Goal: Task Accomplishment & Management: Manage account settings

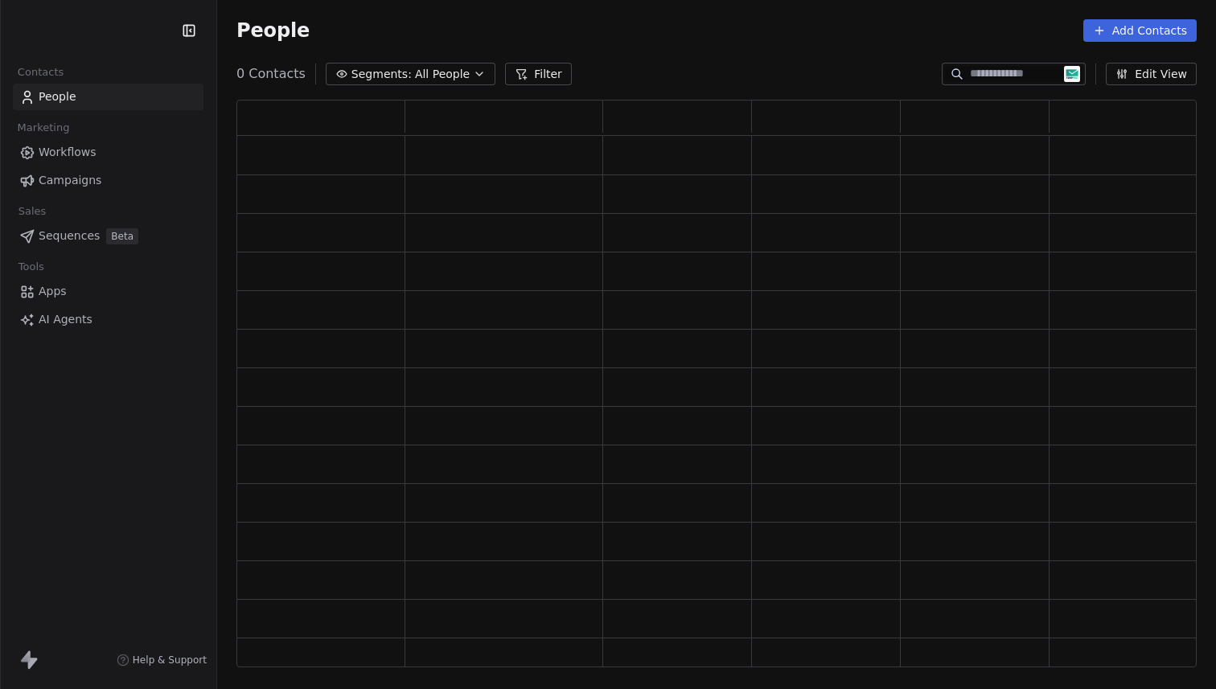
scroll to position [556, 948]
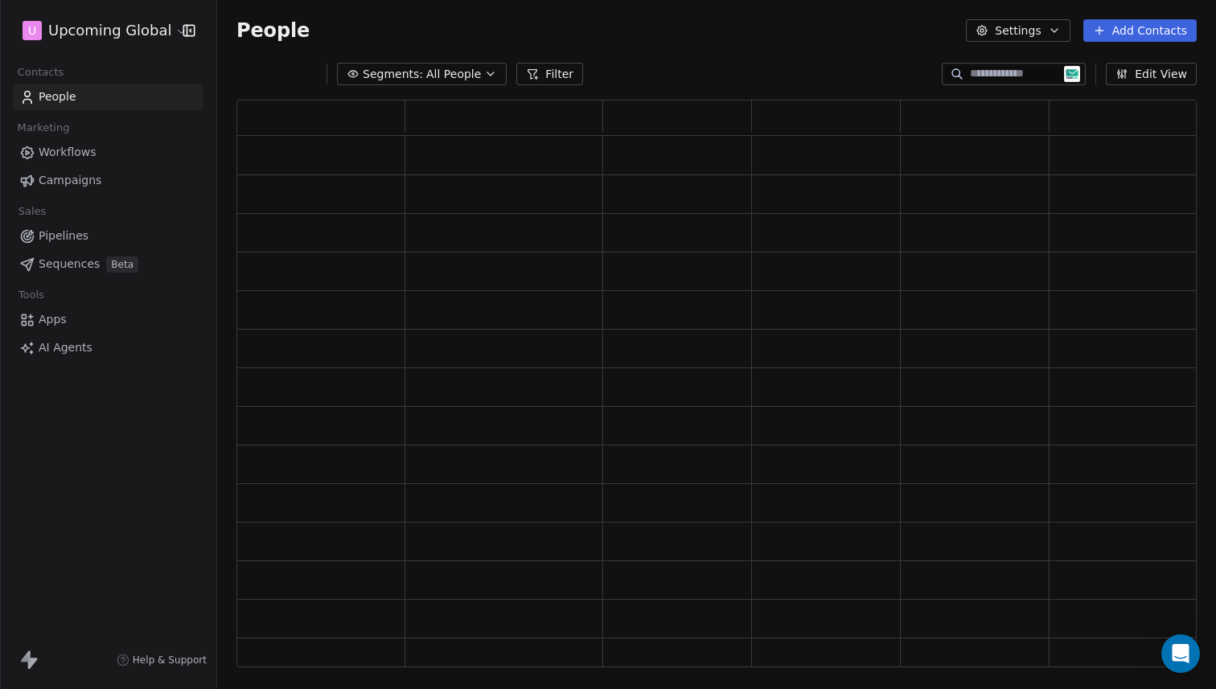
click at [1110, 40] on button "Add Contacts" at bounding box center [1139, 30] width 113 height 23
click at [1109, 95] on span "Import from CSV" at bounding box center [1135, 91] width 93 height 17
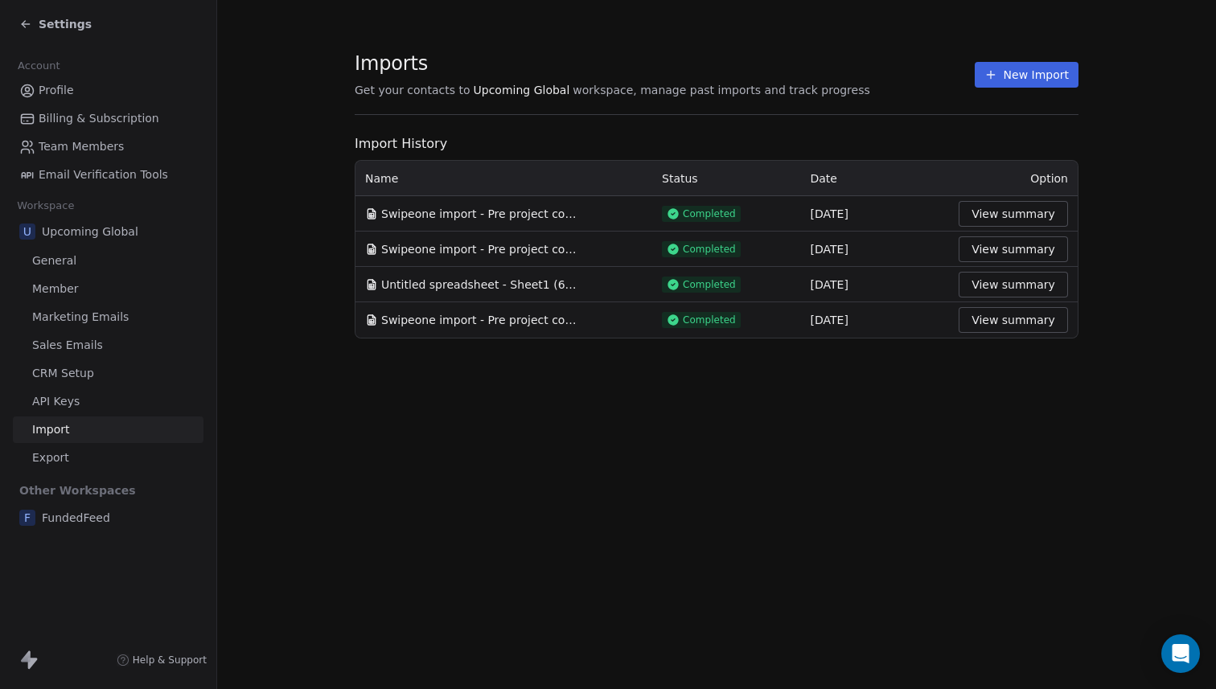
click at [1020, 84] on button "New Import" at bounding box center [1026, 75] width 104 height 26
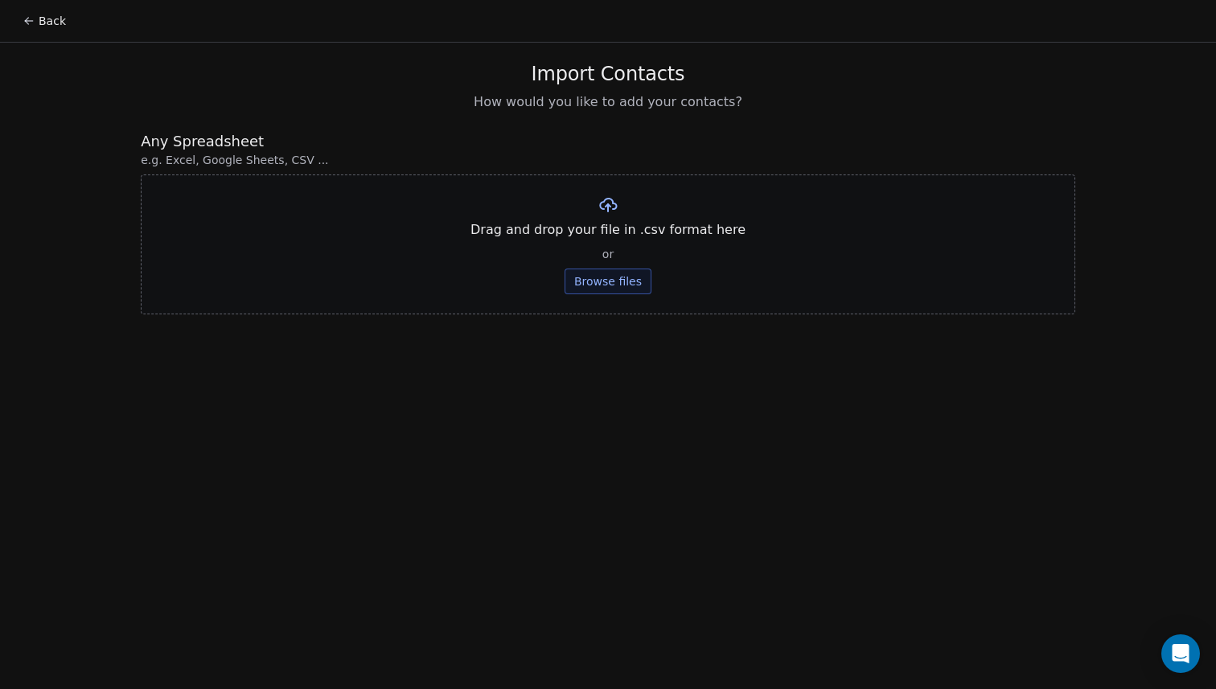
click at [582, 275] on button "Browse files" at bounding box center [607, 282] width 87 height 26
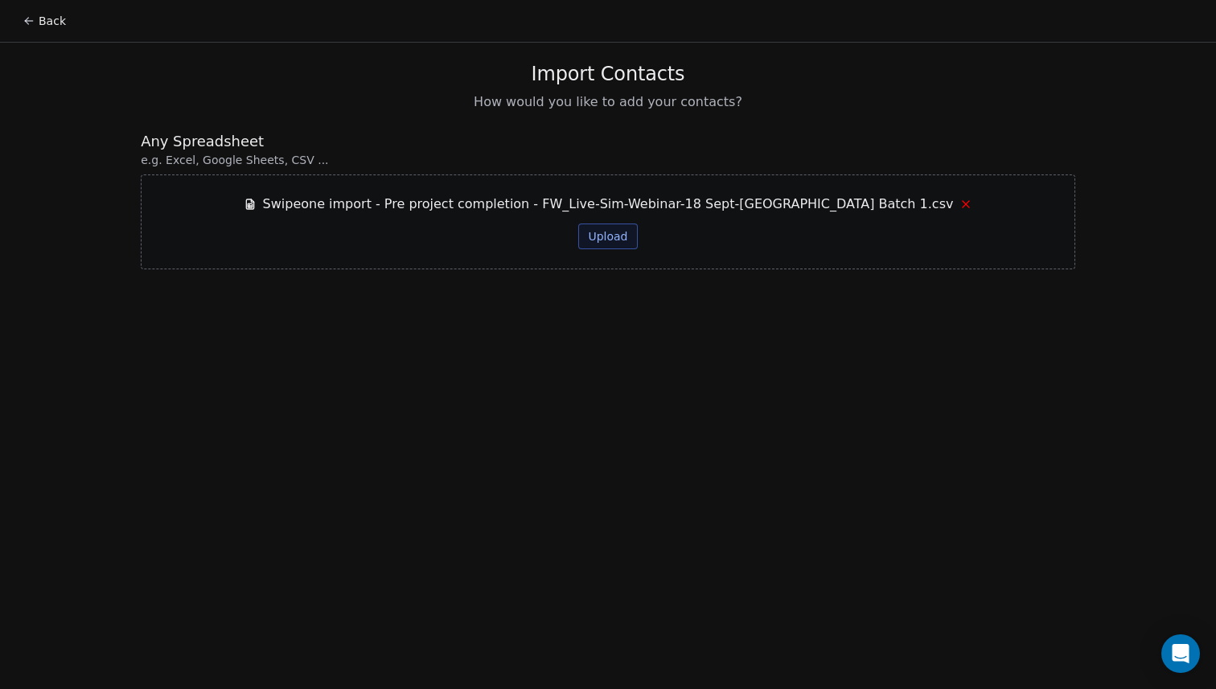
click at [610, 217] on div "Swipeone import - Pre project completion - FW_Live-Sim-Webinar-18 Sept-[GEOGRAP…" at bounding box center [608, 222] width 729 height 55
click at [610, 221] on div "Swipeone import - Pre project completion - FW_Live-Sim-Webinar-18 Sept-[GEOGRAP…" at bounding box center [608, 222] width 729 height 55
click at [609, 238] on button "Upload" at bounding box center [607, 237] width 59 height 26
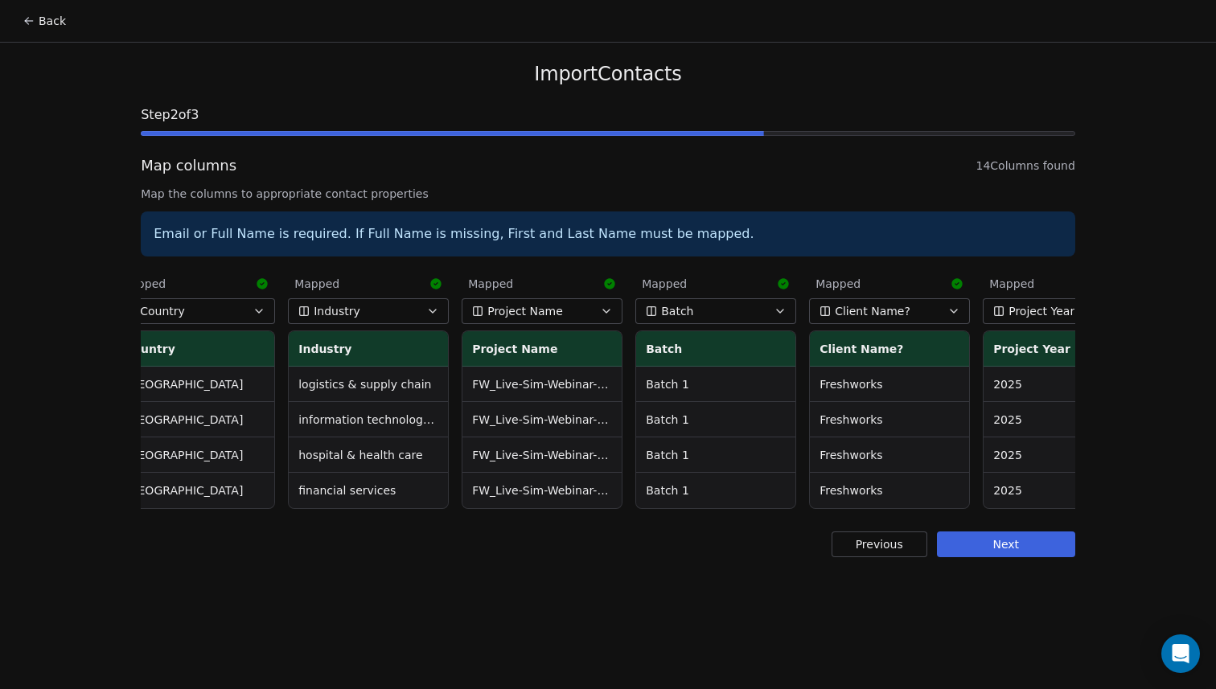
scroll to position [0, 1484]
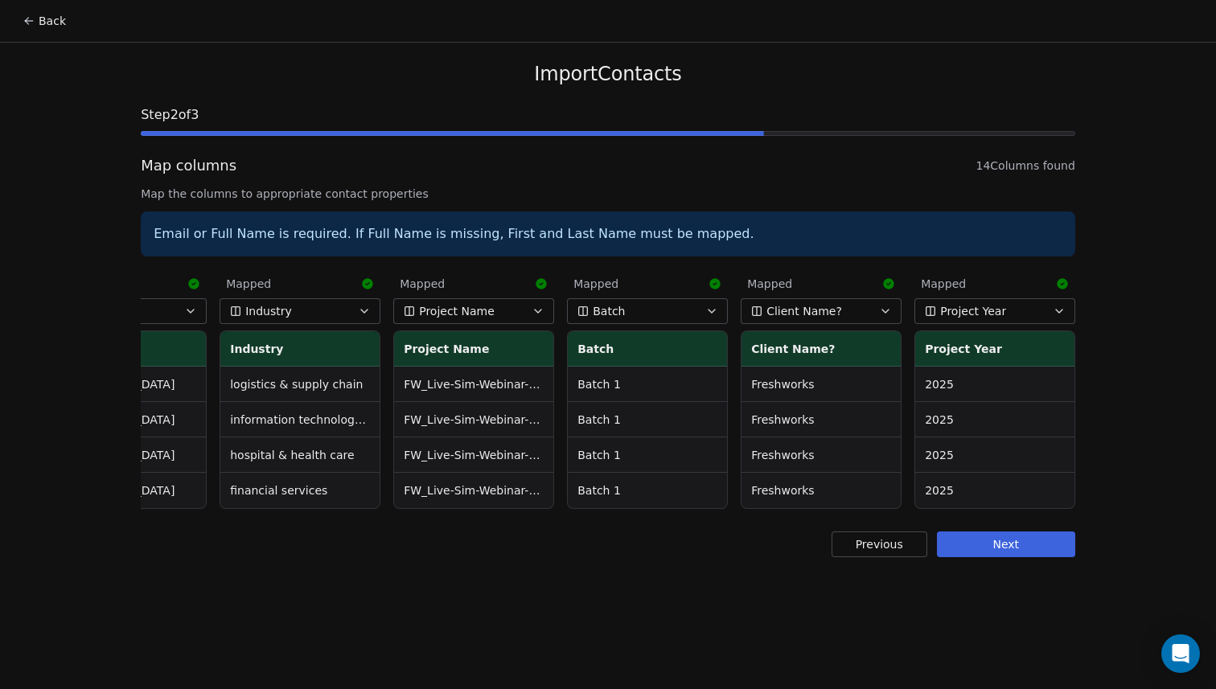
click at [1019, 557] on button "Next" at bounding box center [1006, 544] width 138 height 26
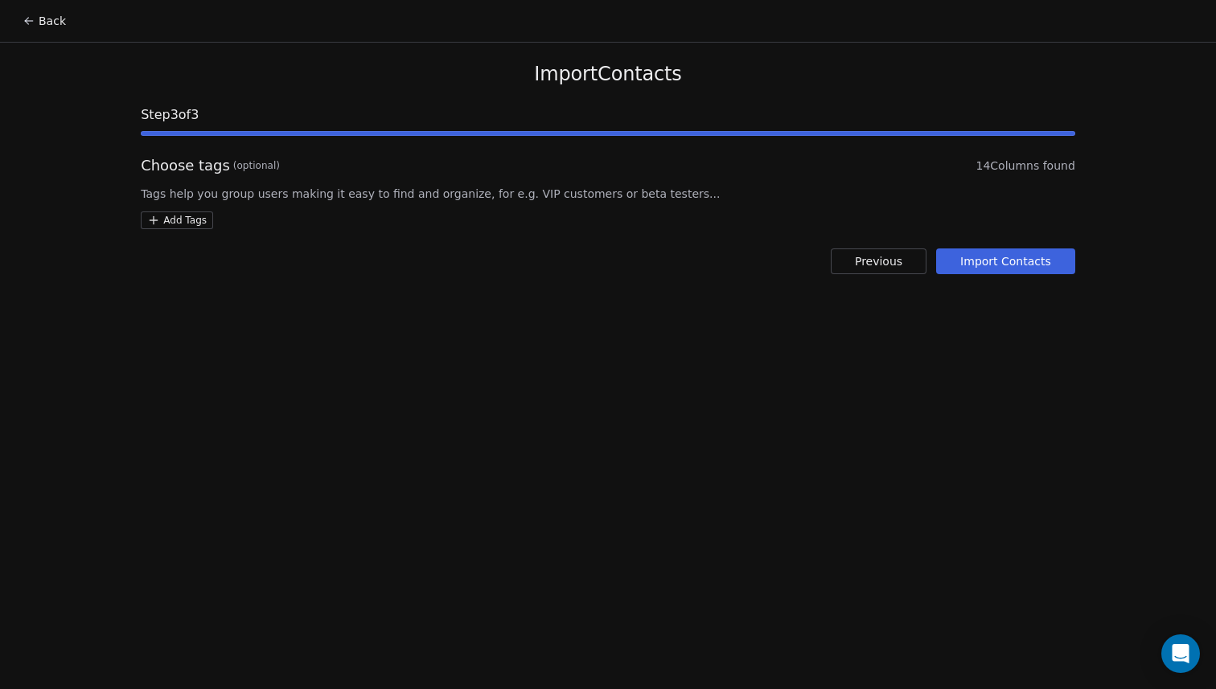
click at [1000, 263] on button "Import Contacts" at bounding box center [1005, 261] width 139 height 26
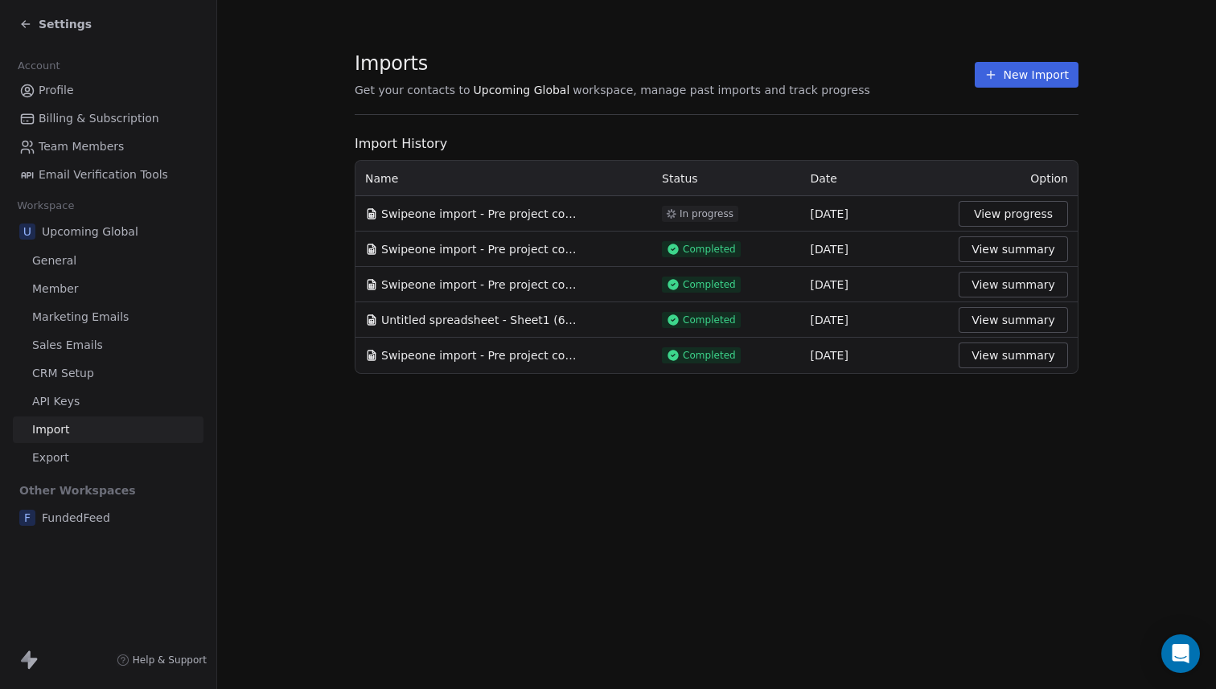
click at [1000, 214] on button "View progress" at bounding box center [1012, 214] width 109 height 26
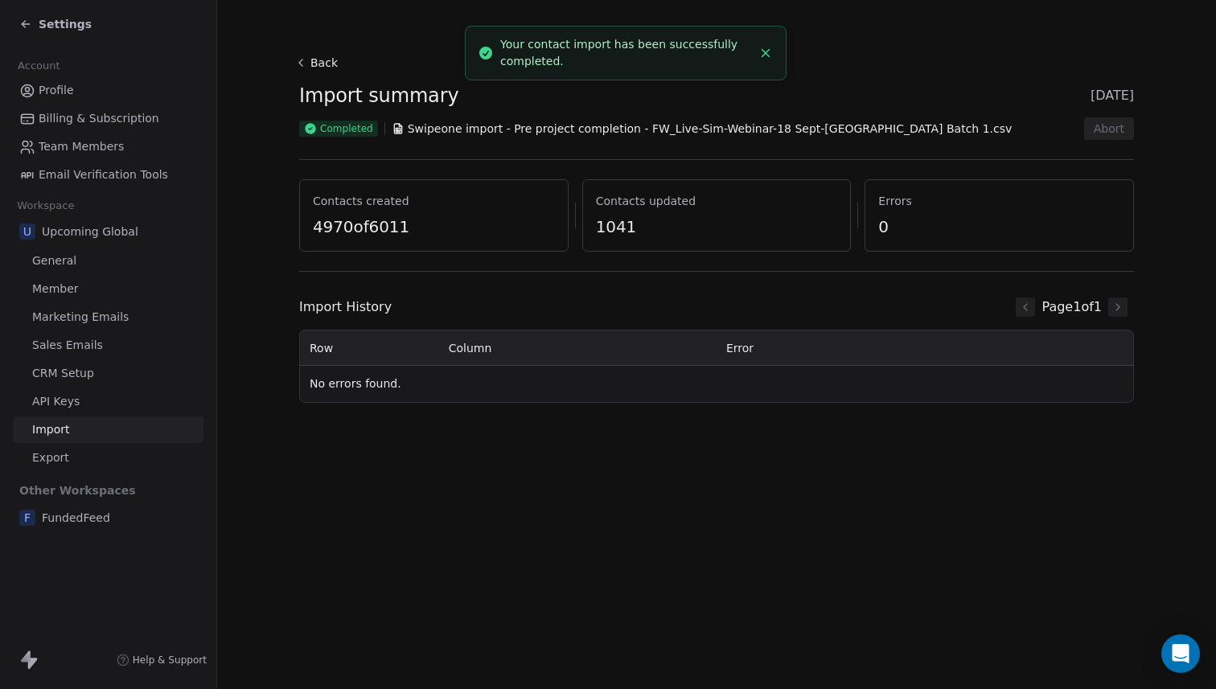
click at [326, 64] on button "Back" at bounding box center [318, 62] width 51 height 29
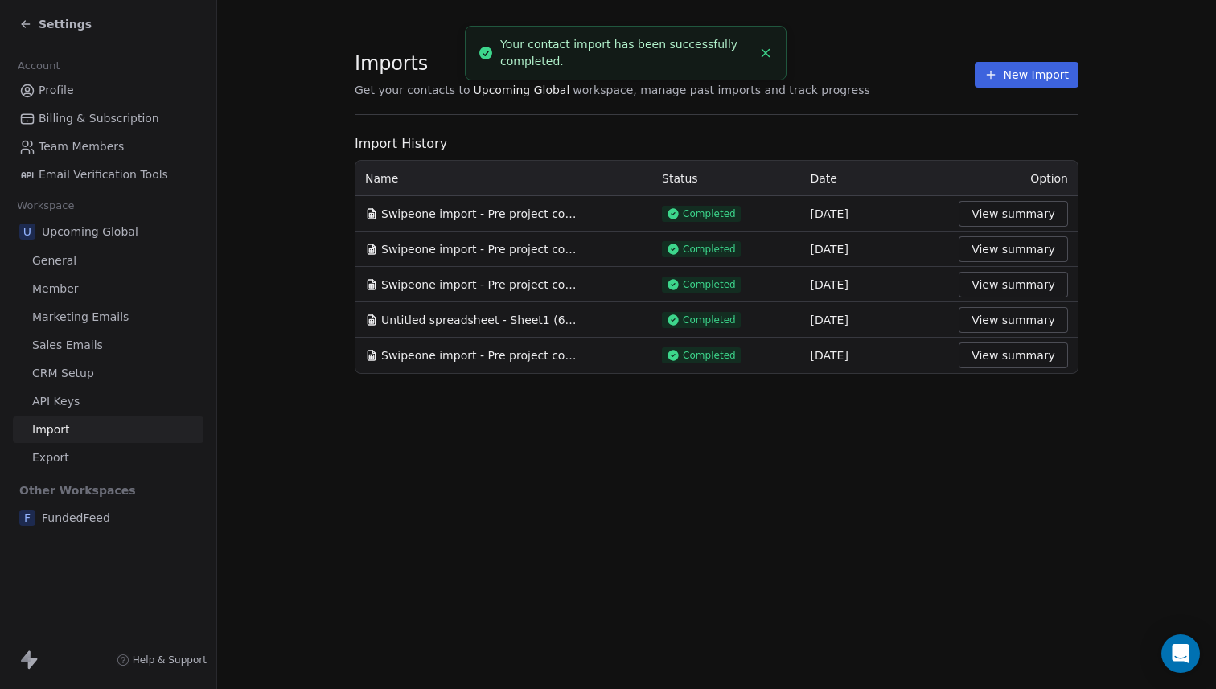
click at [25, 24] on icon at bounding box center [25, 24] width 7 height 0
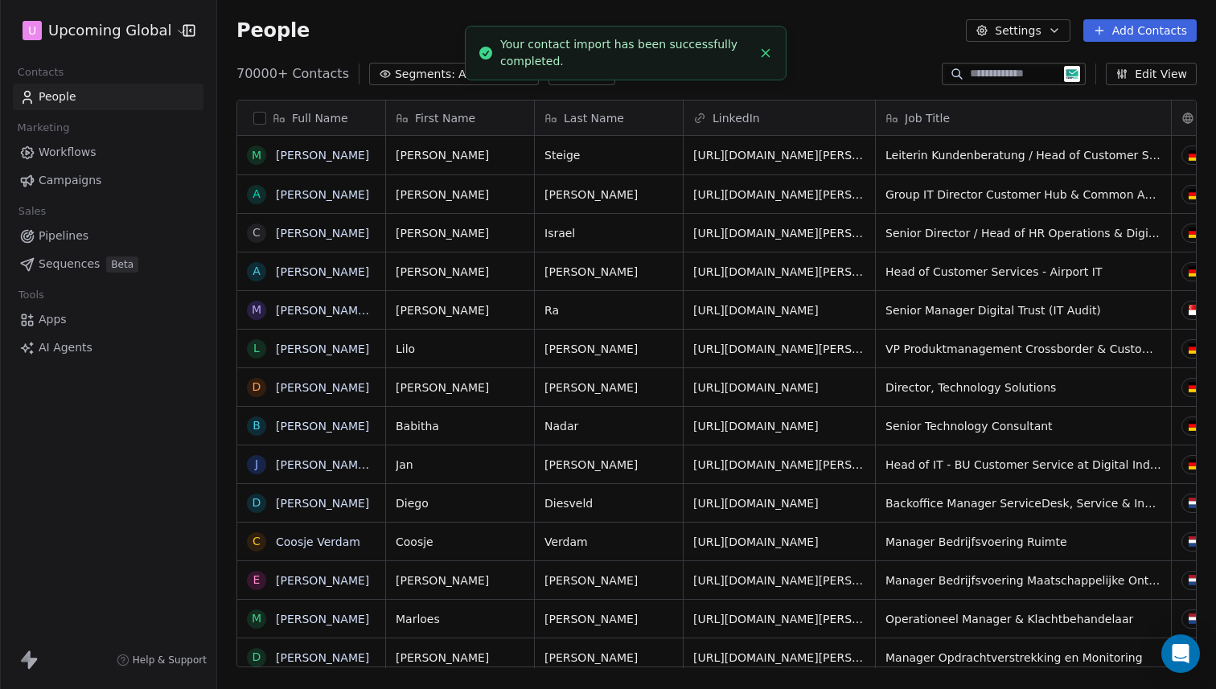
scroll to position [594, 987]
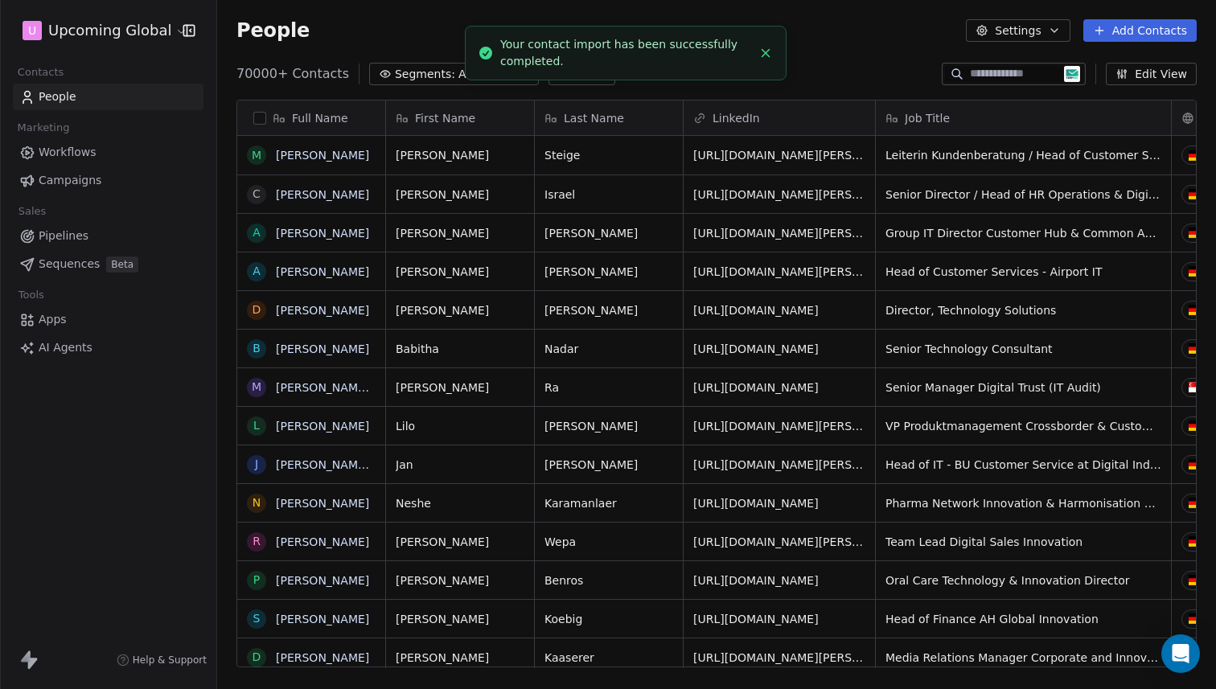
click at [458, 73] on span "All People" at bounding box center [485, 74] width 55 height 17
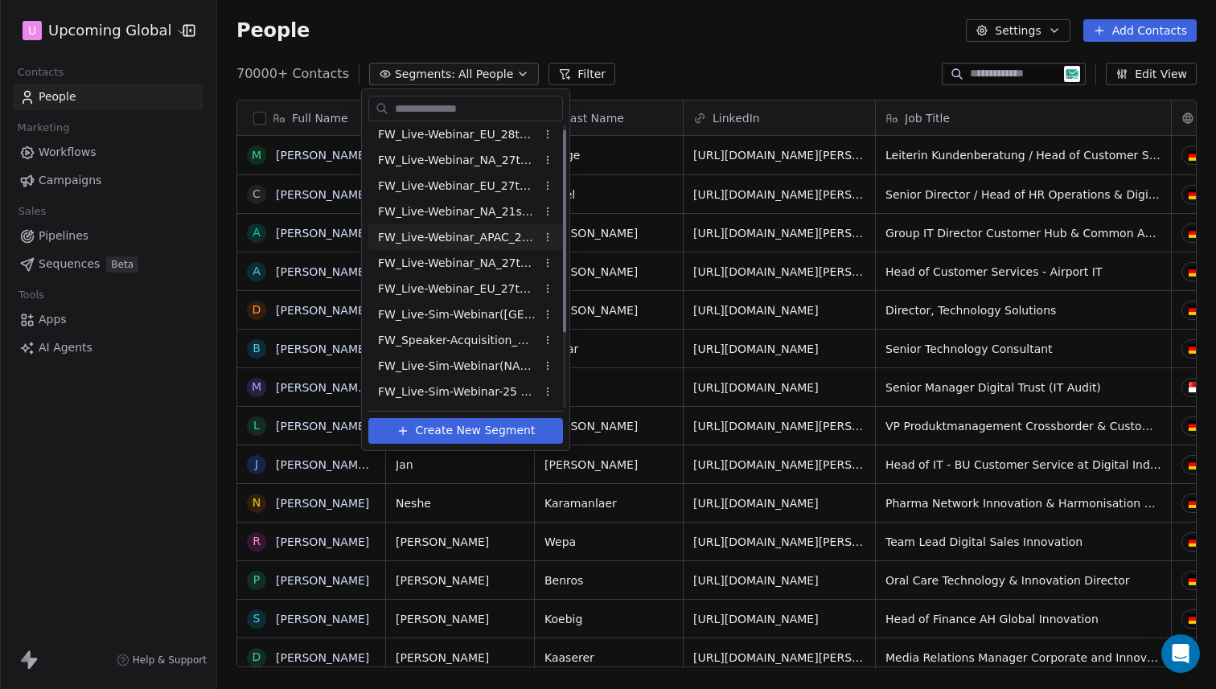
scroll to position [0, 0]
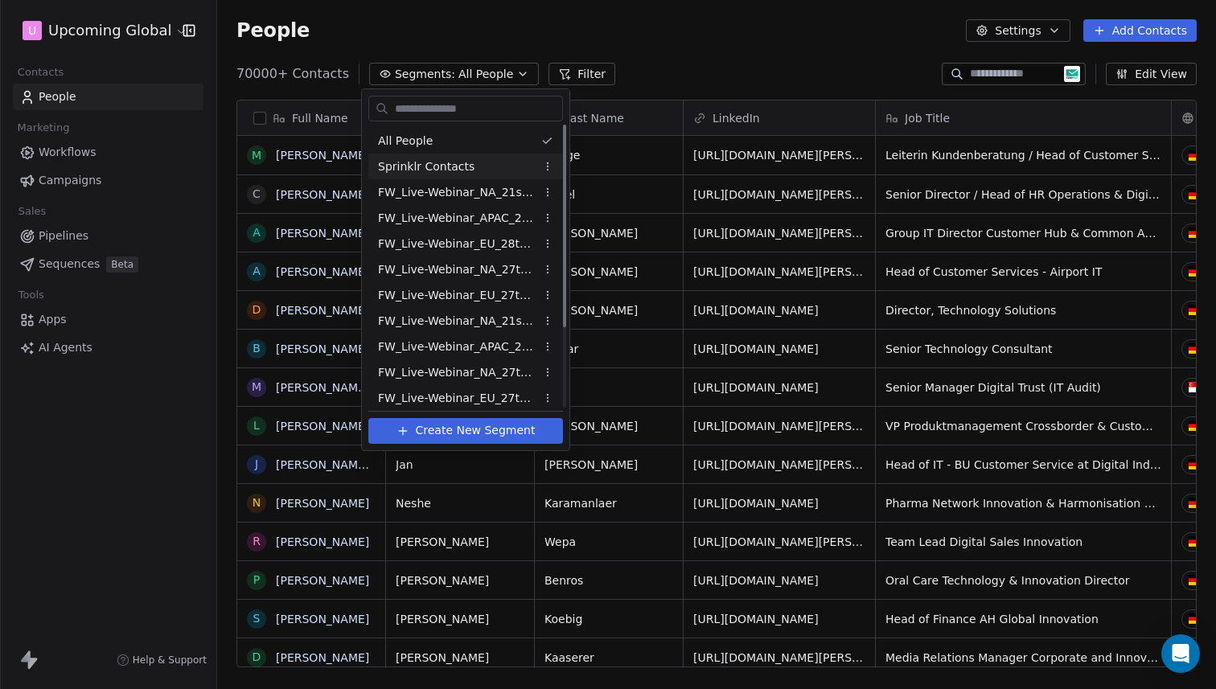
click at [684, 23] on html "U Upcoming Global Contacts People Marketing Workflows Campaigns Sales Pipelines…" at bounding box center [608, 344] width 1216 height 689
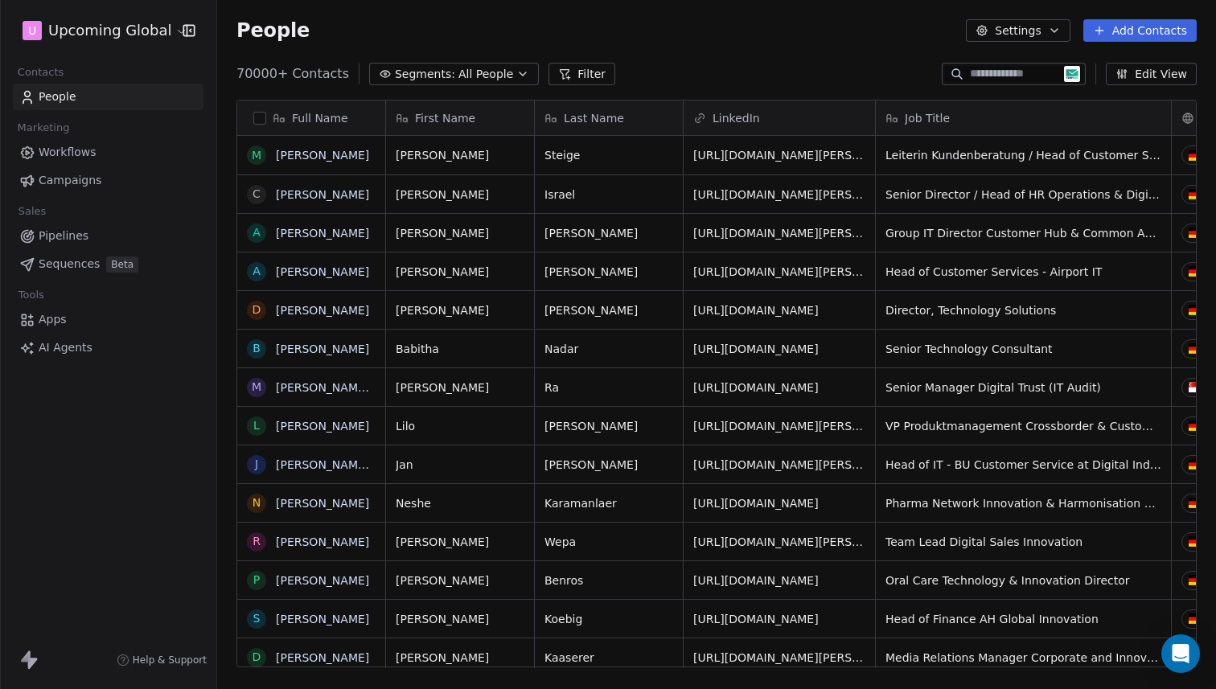
click at [565, 68] on button "Filter" at bounding box center [581, 74] width 67 height 23
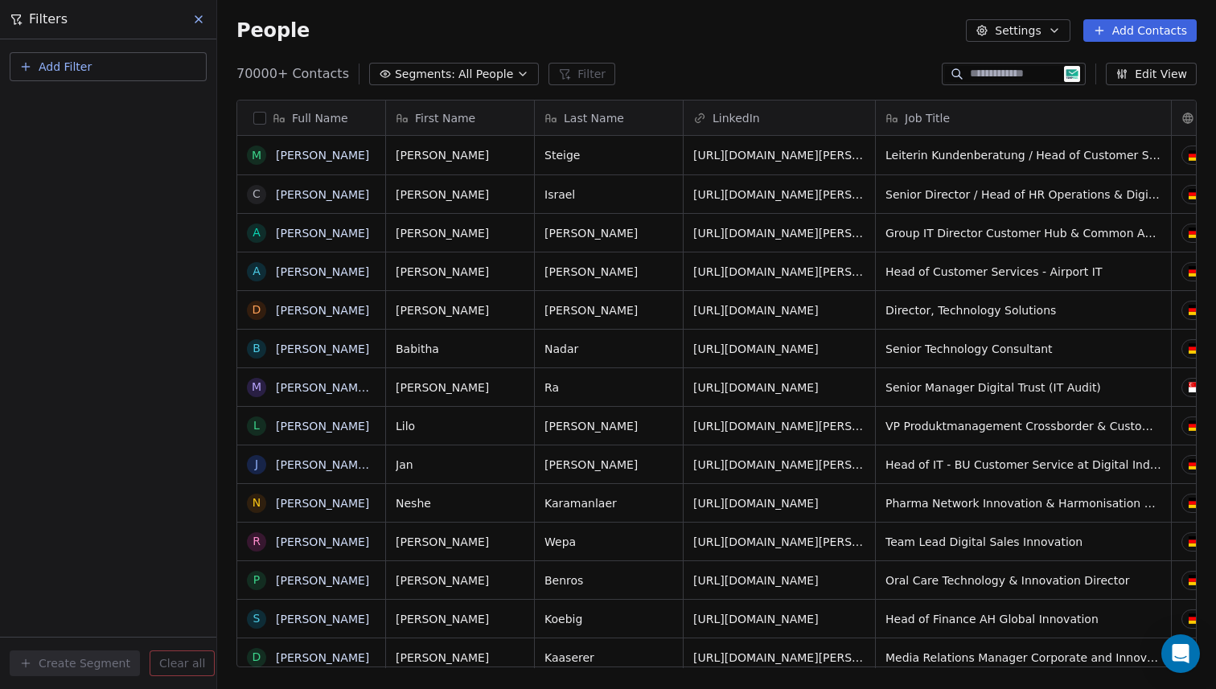
click at [119, 62] on button "Add Filter" at bounding box center [108, 66] width 197 height 29
click at [91, 95] on div "Contact properties" at bounding box center [108, 105] width 183 height 26
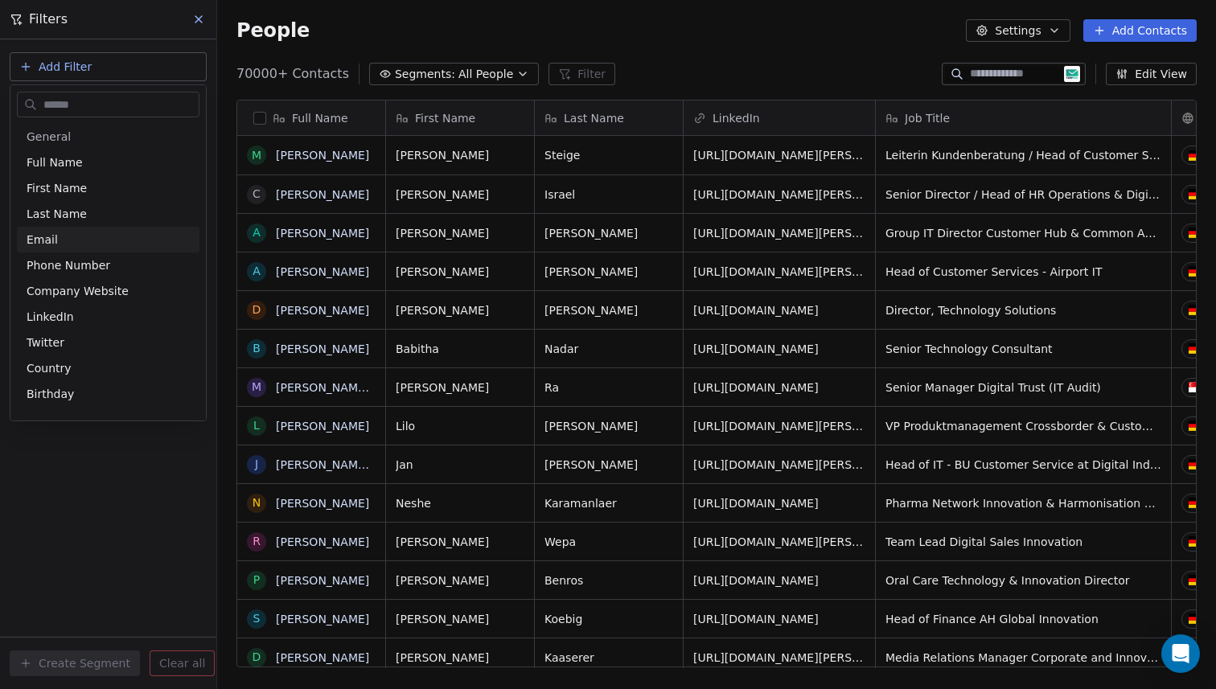
type input "*"
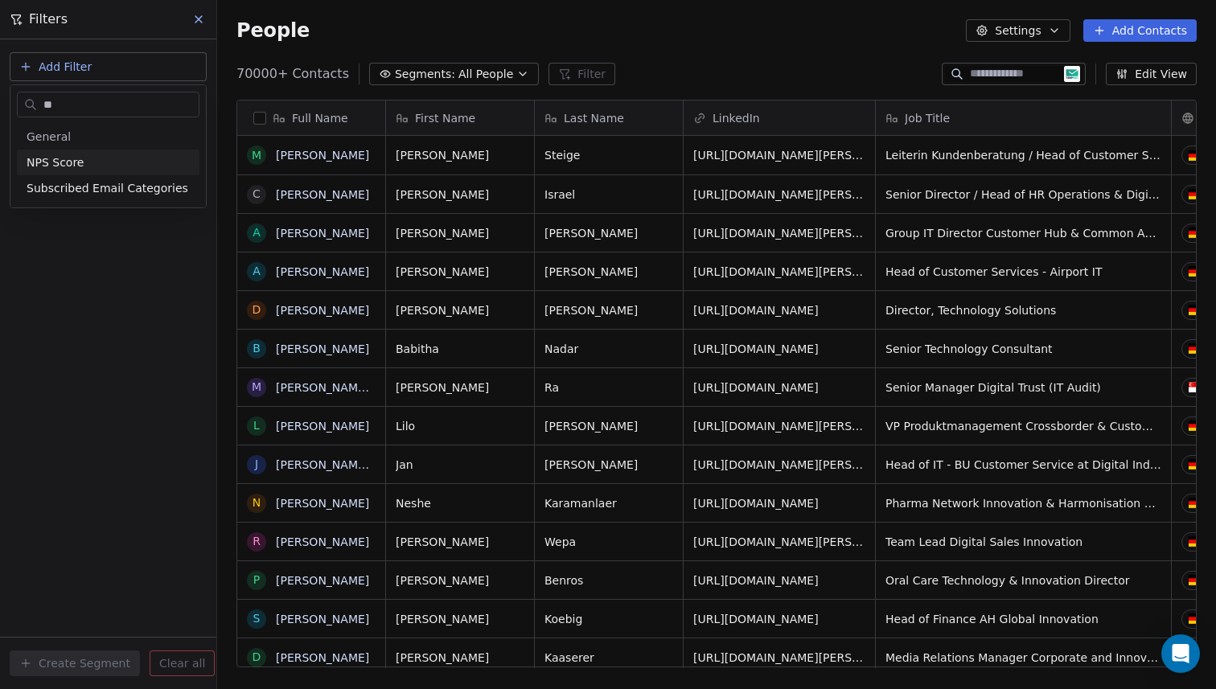
type input "***"
type input "******"
click at [109, 170] on div "Is" at bounding box center [108, 171] width 168 height 26
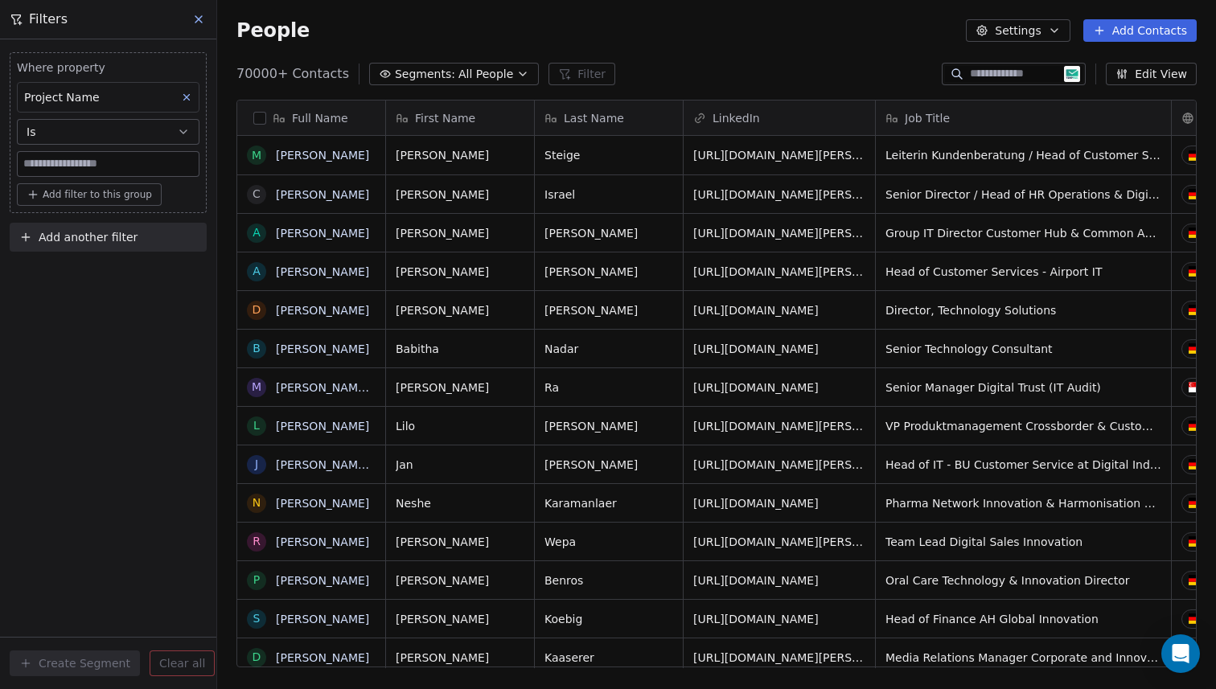
click at [105, 179] on div "Where property Project Name Is Add filter to this group" at bounding box center [108, 132] width 197 height 161
click at [108, 166] on input at bounding box center [108, 164] width 181 height 24
paste input "**********"
click at [141, 170] on input "**********" at bounding box center [108, 164] width 181 height 24
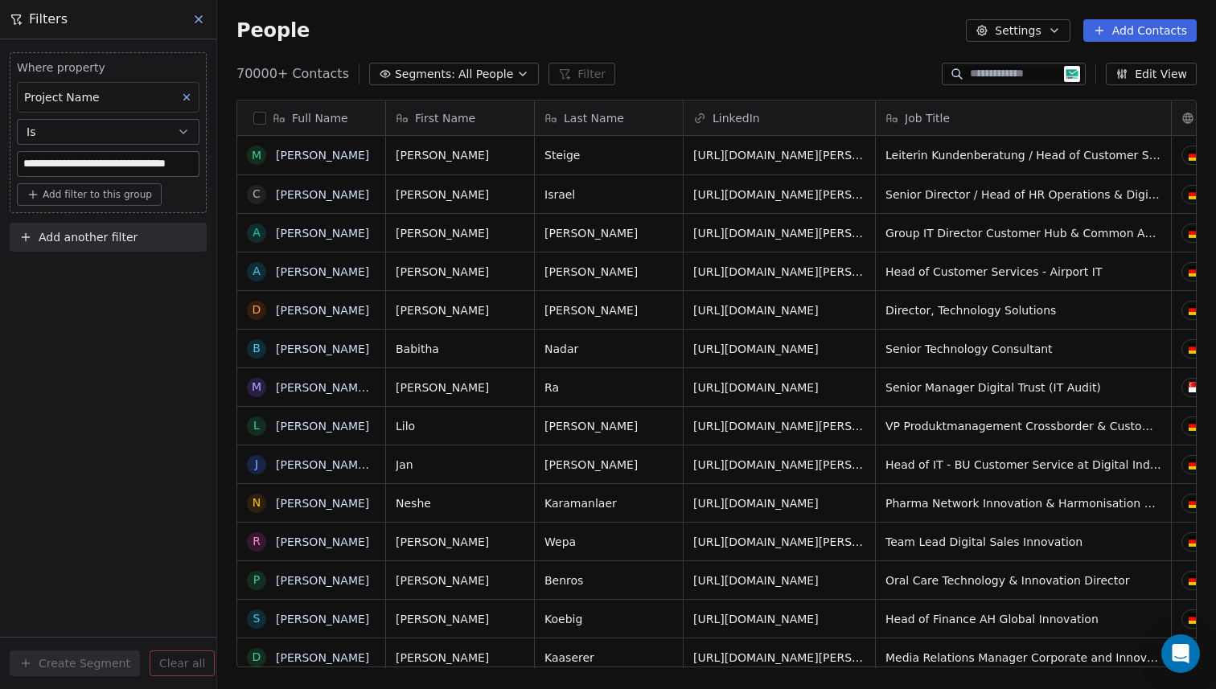
type input "**********"
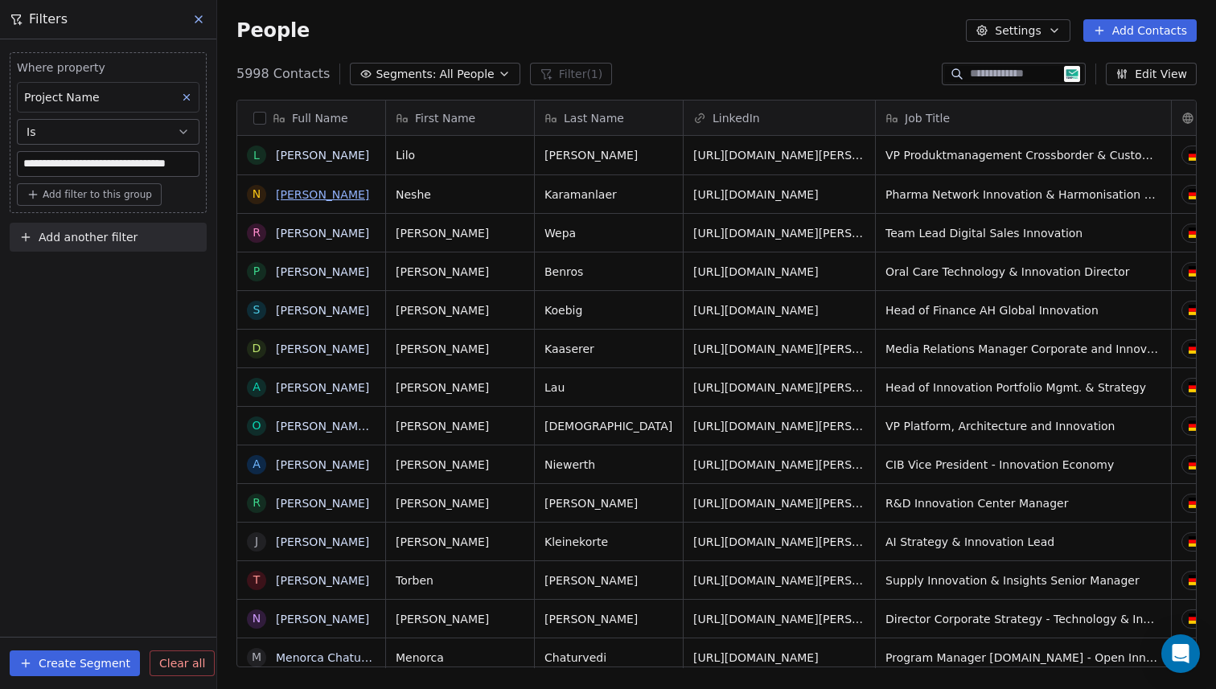
scroll to position [594, 987]
click at [93, 657] on button "Create Segment" at bounding box center [75, 663] width 130 height 26
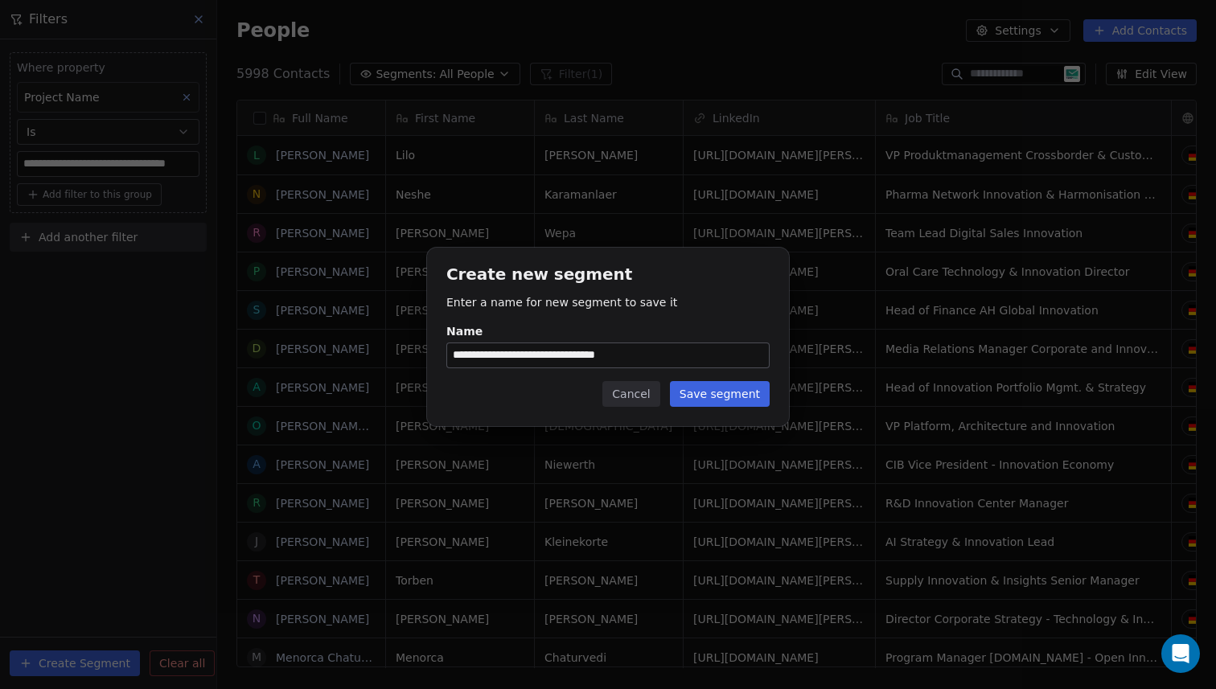
type input "**********"
click at [744, 401] on button "Save segment" at bounding box center [720, 394] width 100 height 26
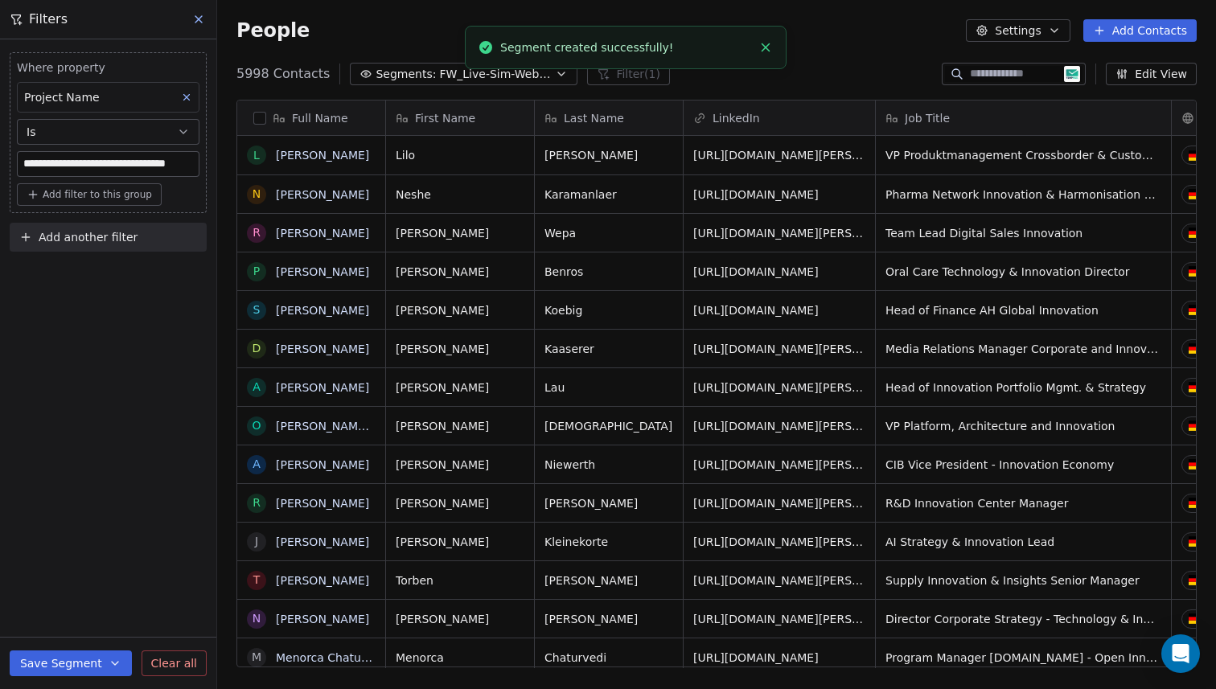
click at [765, 43] on icon "Close toast" at bounding box center [765, 47] width 14 height 14
